Goal: Check status: Check status

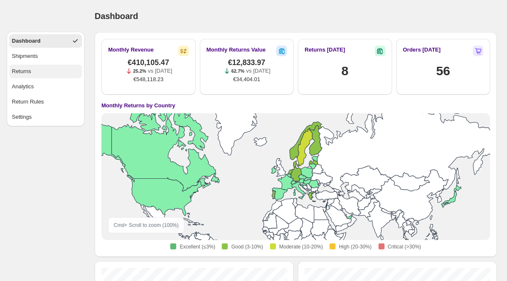
click at [37, 75] on button "Returns" at bounding box center [45, 72] width 73 height 14
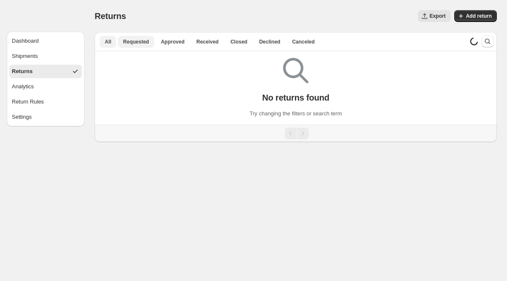
click at [134, 47] on button "Requested" at bounding box center [136, 42] width 36 height 12
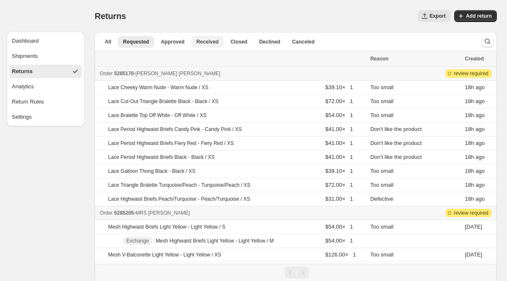
click at [203, 44] on span "Received" at bounding box center [207, 41] width 22 height 7
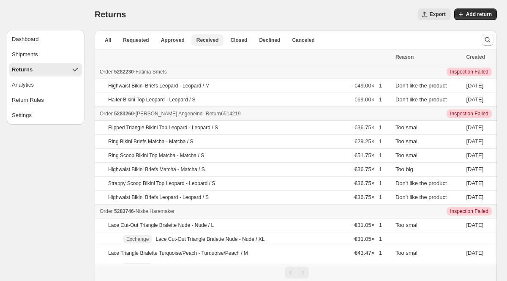
scroll to position [1, 0]
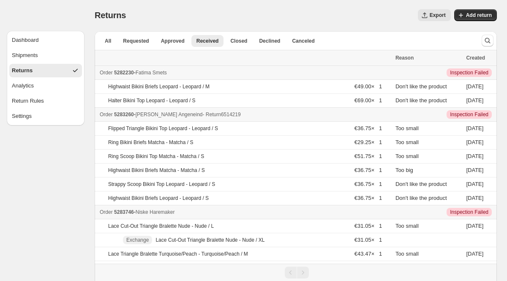
click at [134, 114] on span "5283260" at bounding box center [124, 114] width 20 height 6
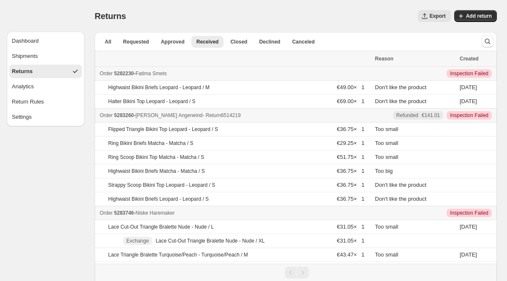
scroll to position [95, 0]
